Goal: Information Seeking & Learning: Learn about a topic

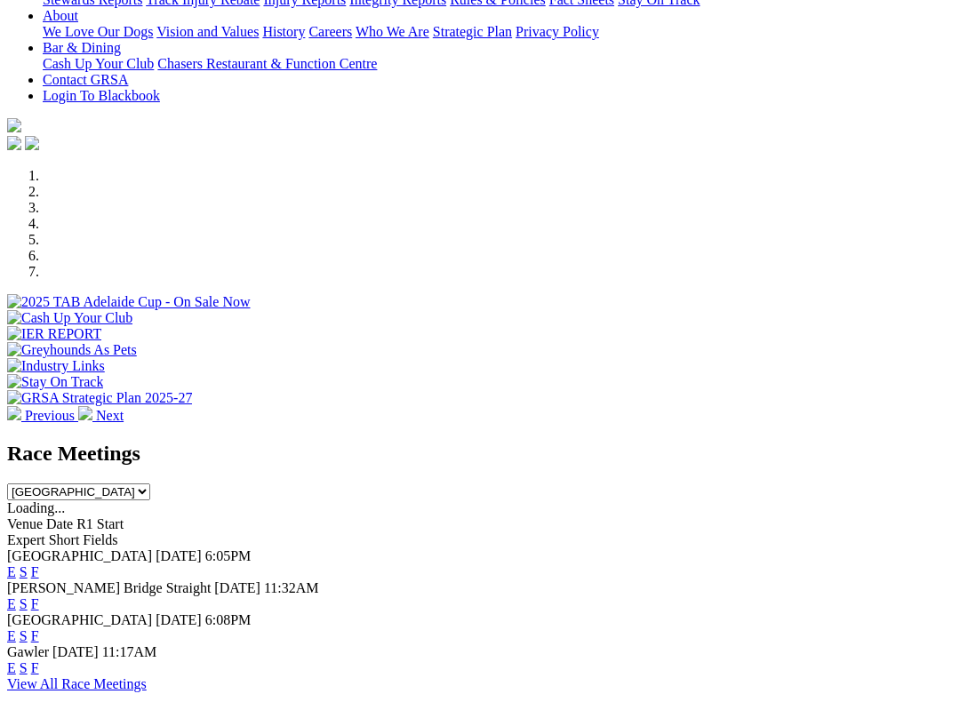
scroll to position [394, 0]
click at [39, 565] on link "F" at bounding box center [35, 572] width 8 height 15
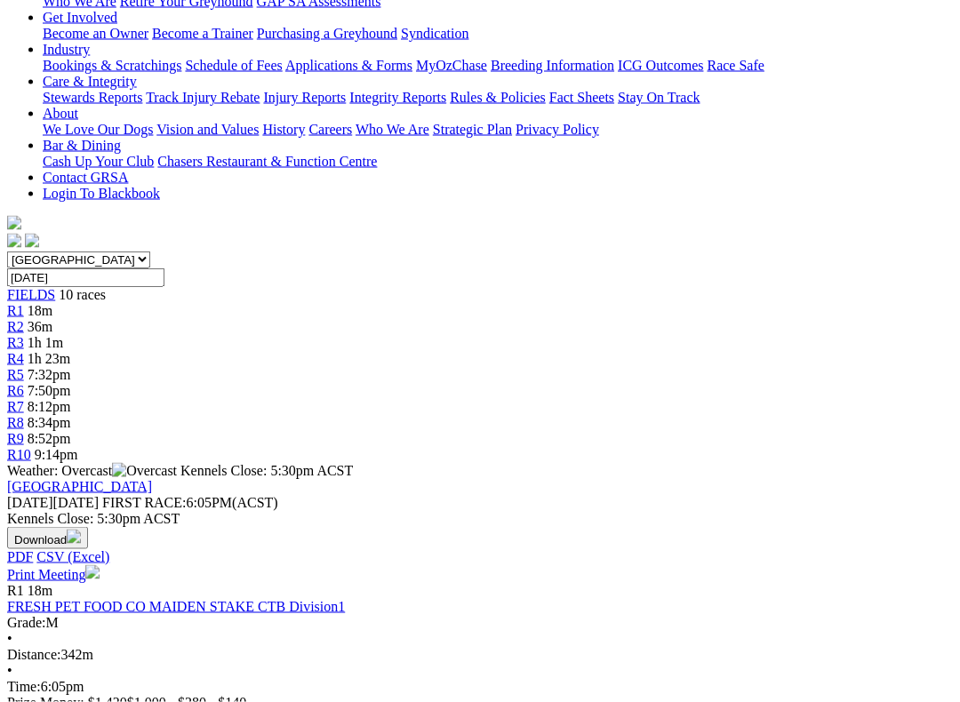
scroll to position [330, 0]
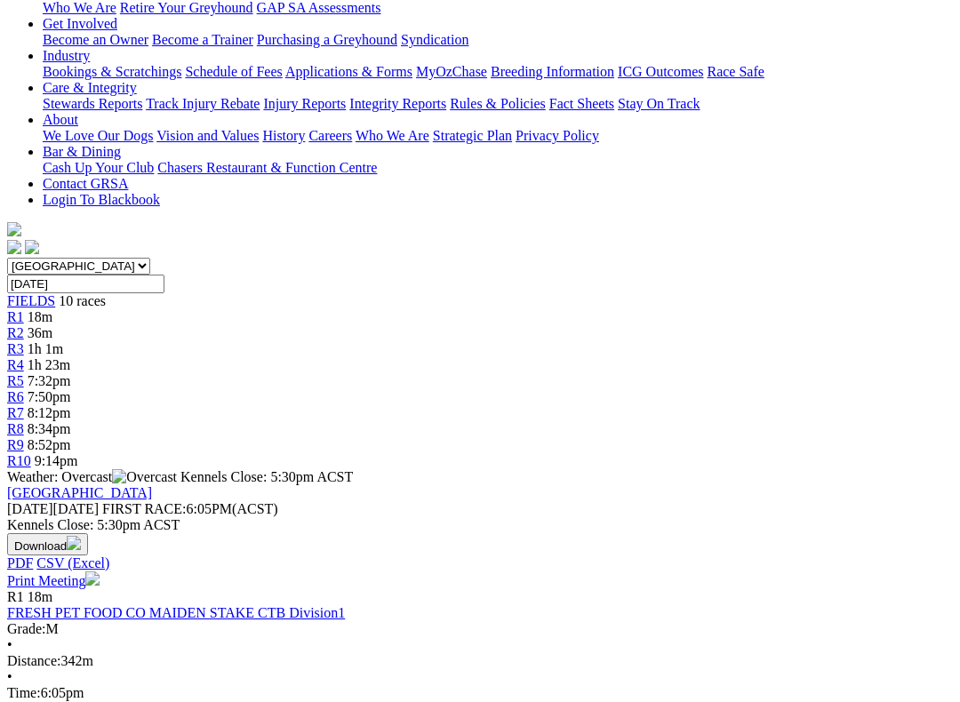
scroll to position [351, 0]
